Goal: Check status: Check status

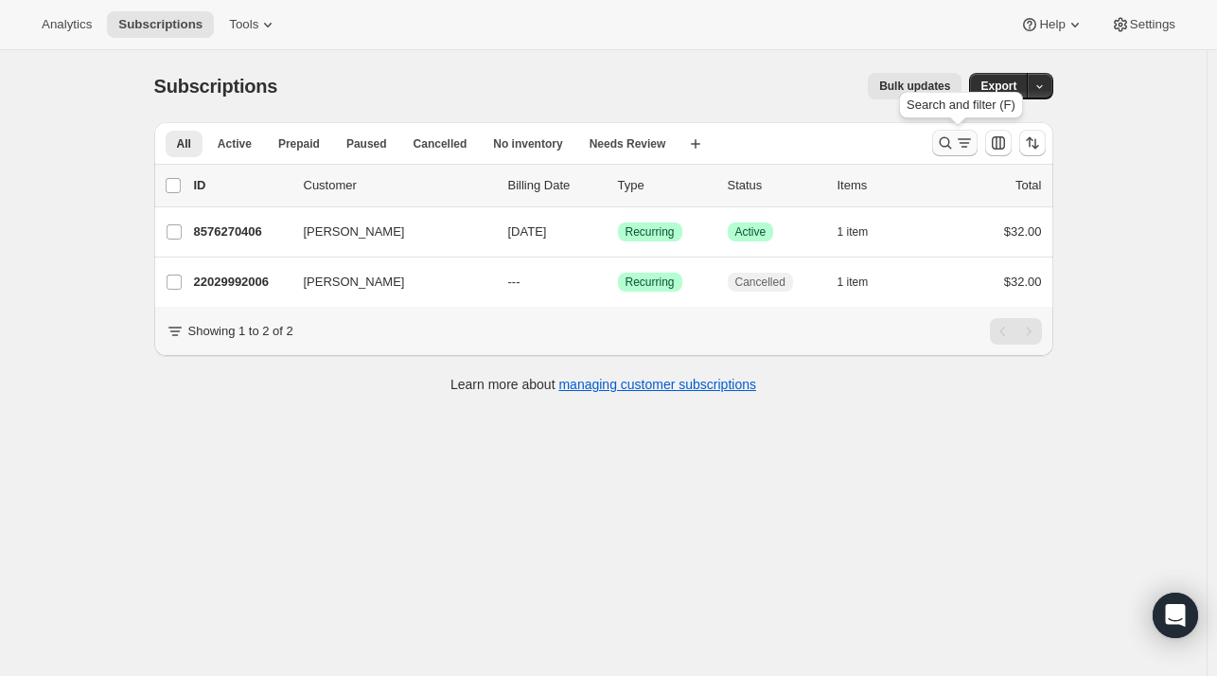
click at [955, 142] on icon "Search and filter results" at bounding box center [945, 142] width 19 height 19
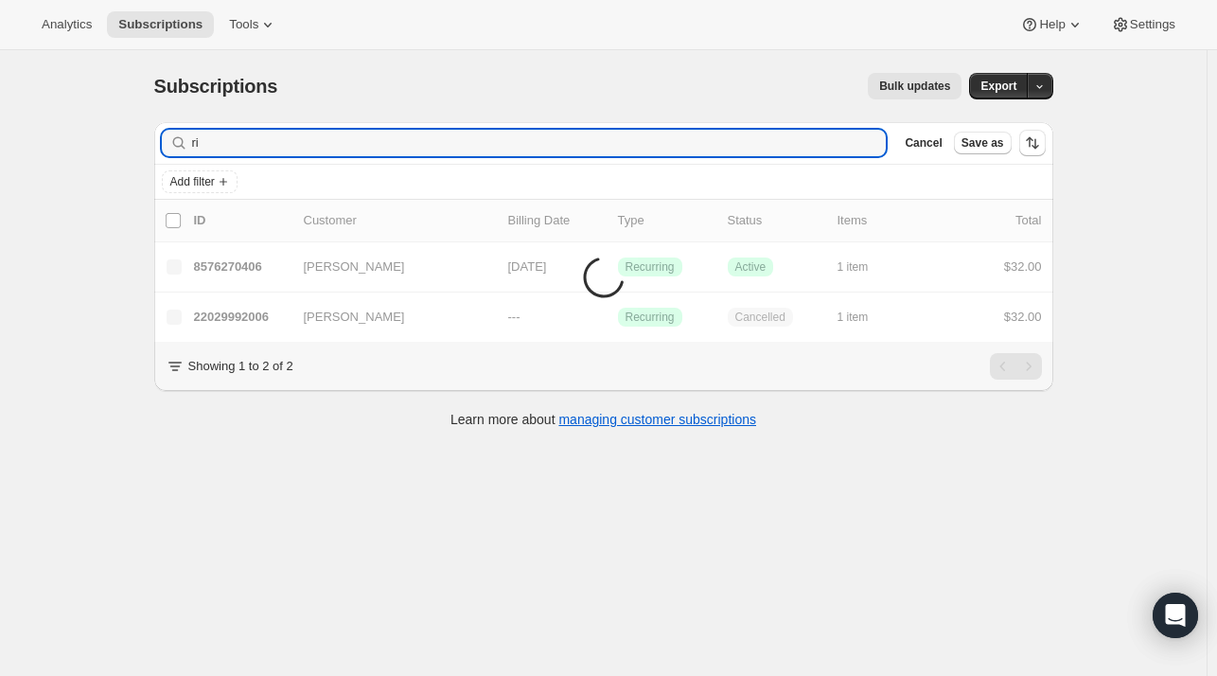
type input "r"
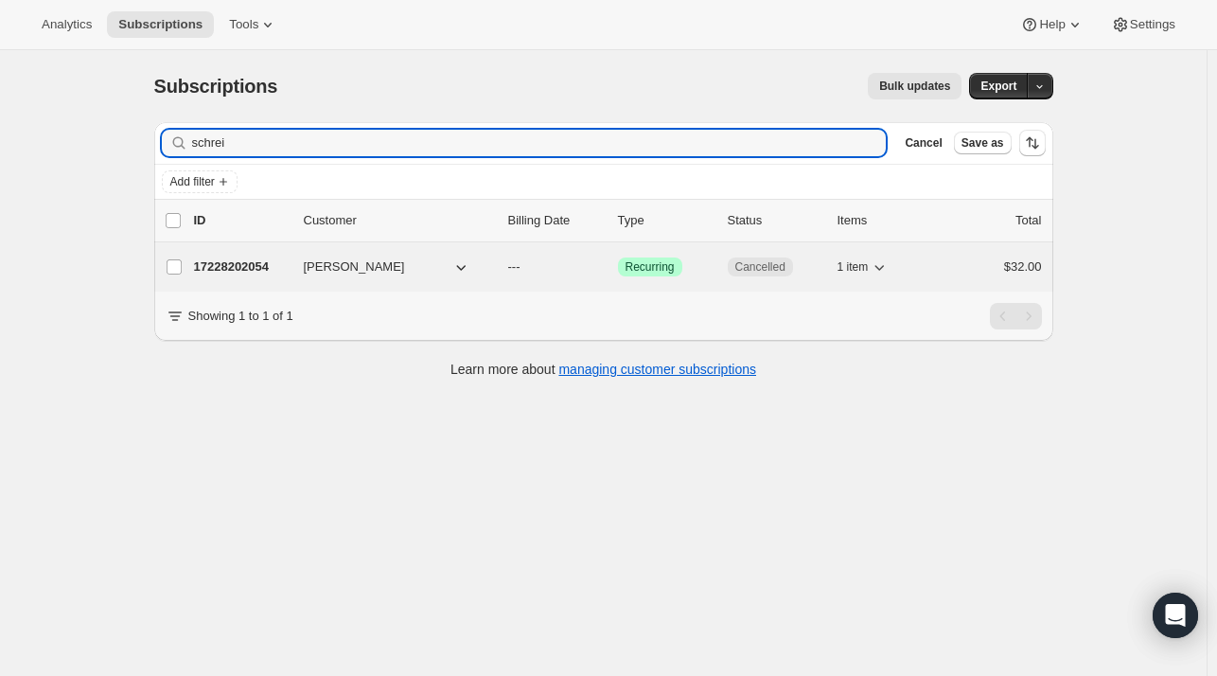
type input "schrei"
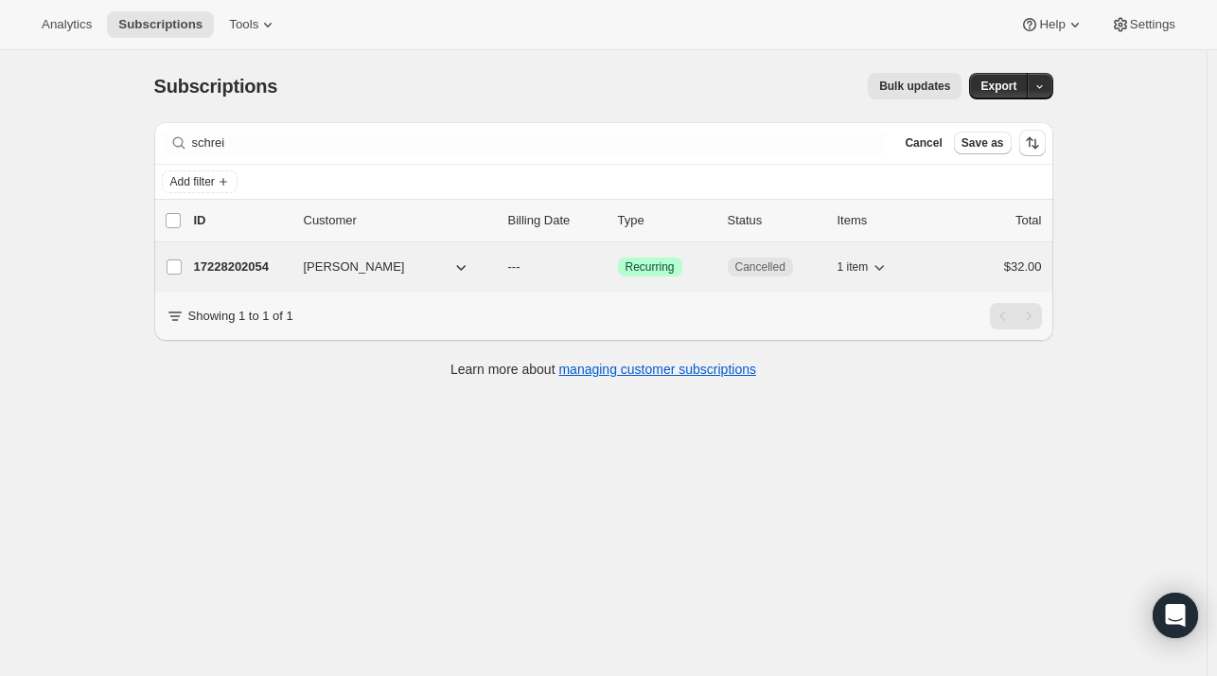
click at [236, 261] on p "17228202054" at bounding box center [241, 266] width 95 height 19
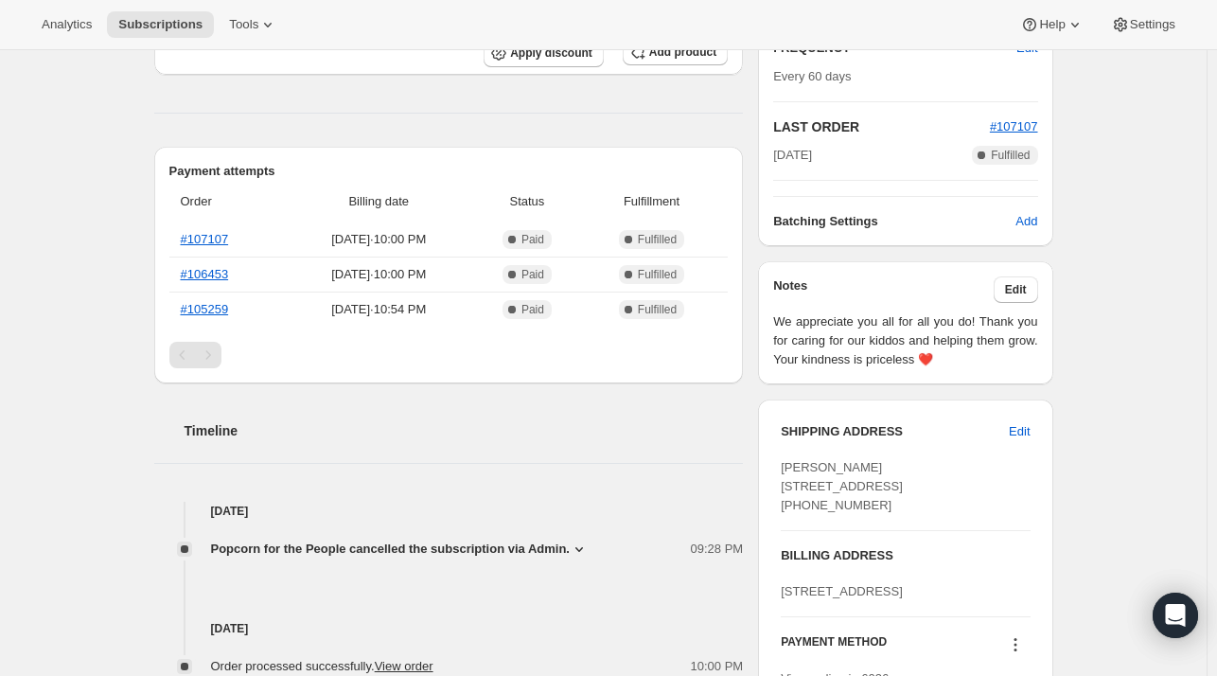
scroll to position [381, 0]
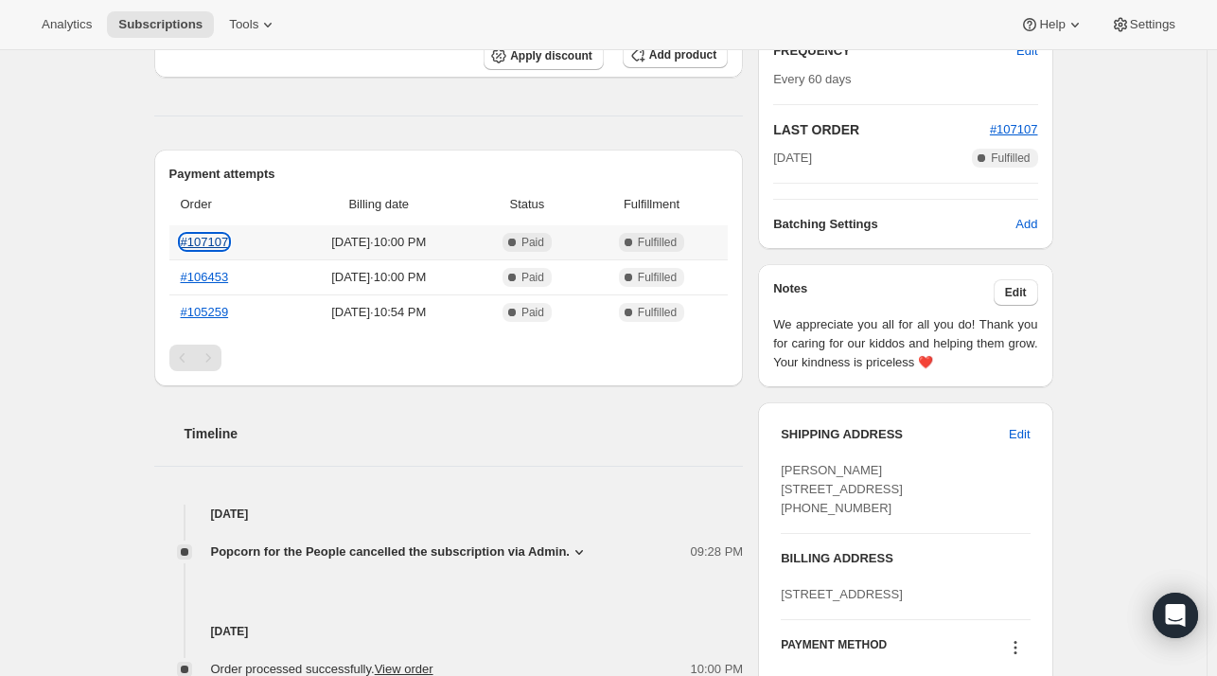
click at [207, 243] on link "#107107" at bounding box center [205, 242] width 48 height 14
